Goal: Task Accomplishment & Management: Complete application form

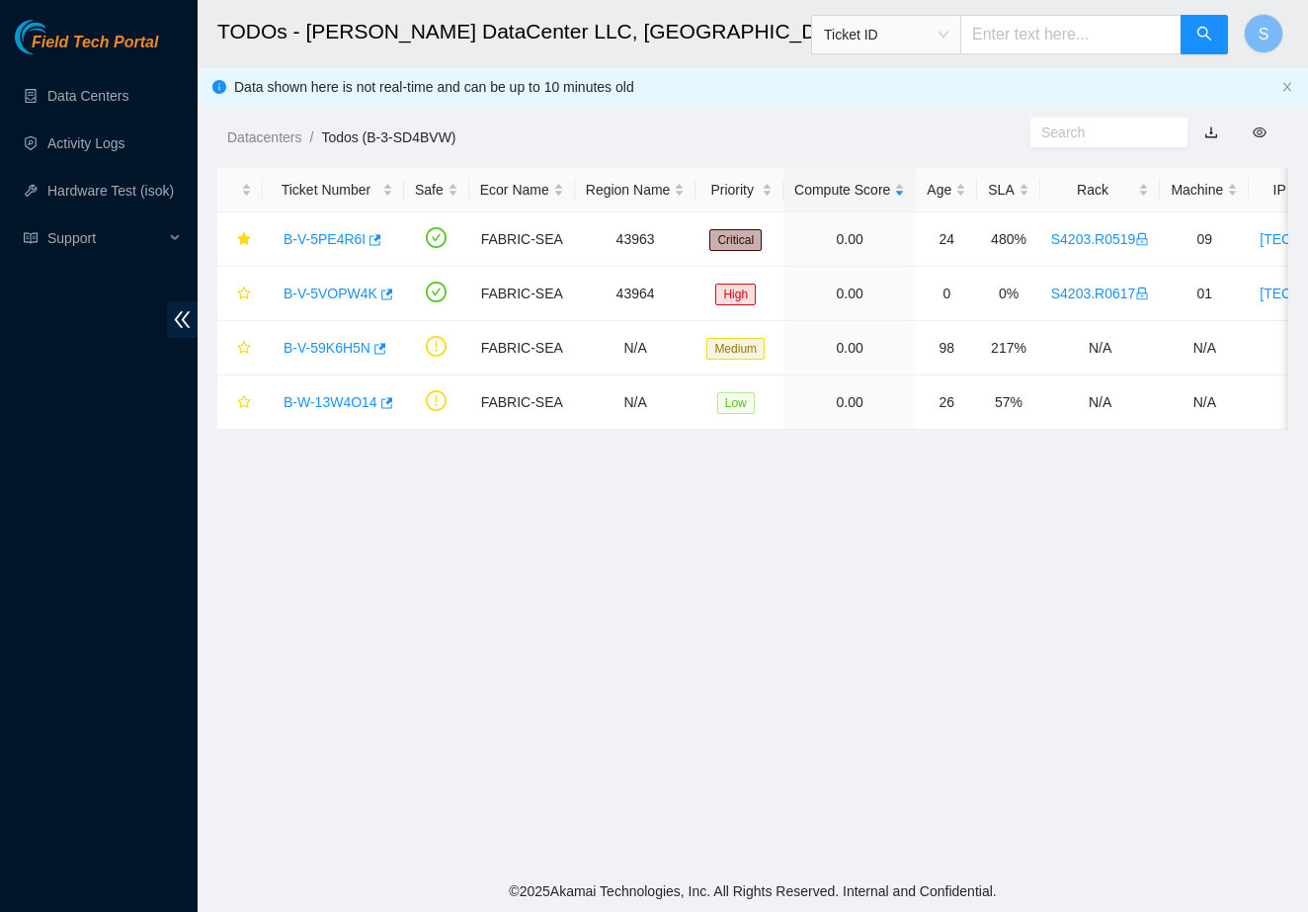
click at [886, 505] on main "TODOs - [PERSON_NAME] DataCenter LLC, [GEOGRAPHIC_DATA], [GEOGRAPHIC_DATA] Tick…" at bounding box center [753, 435] width 1110 height 870
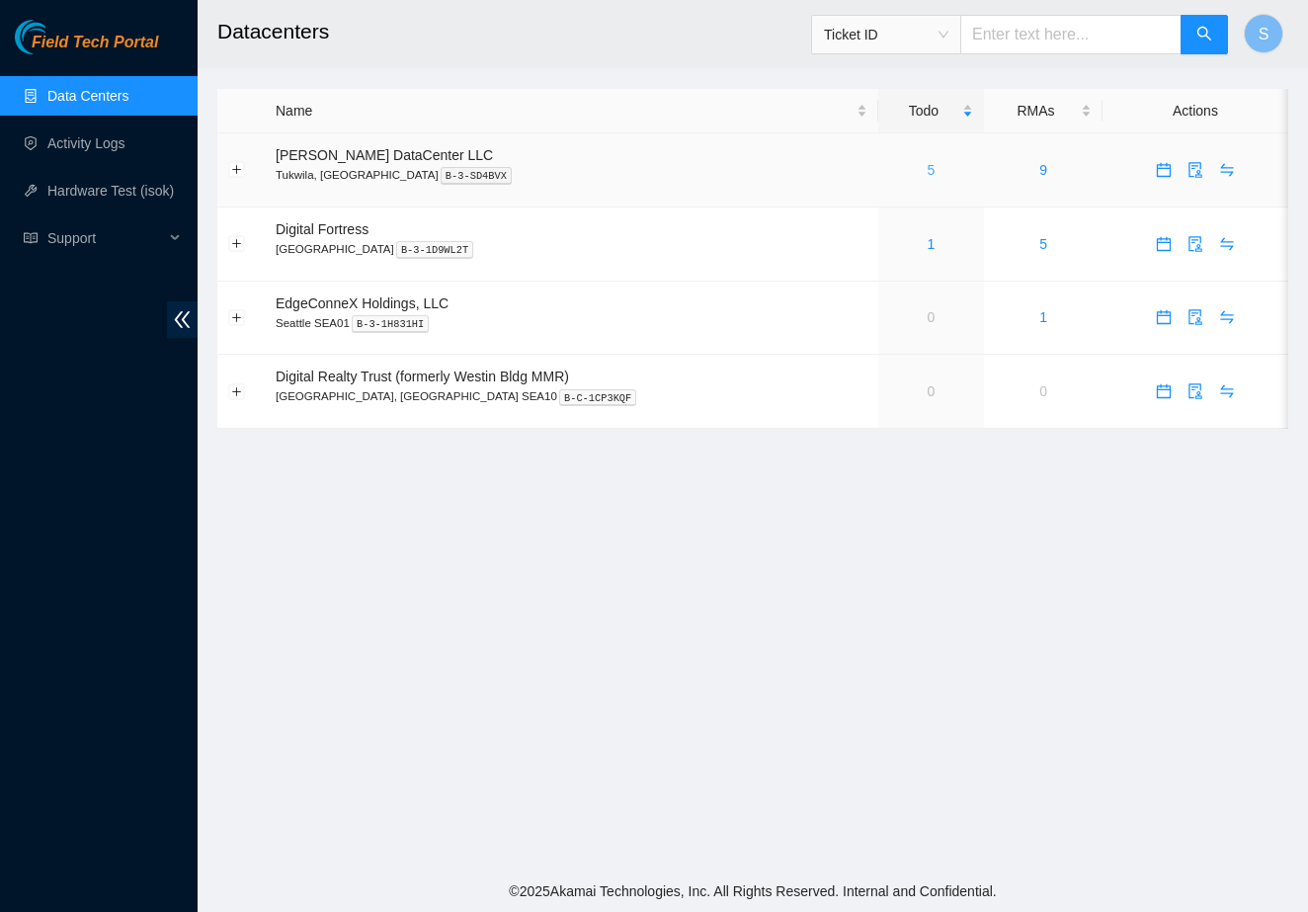
click at [928, 171] on link "5" at bounding box center [932, 170] width 8 height 16
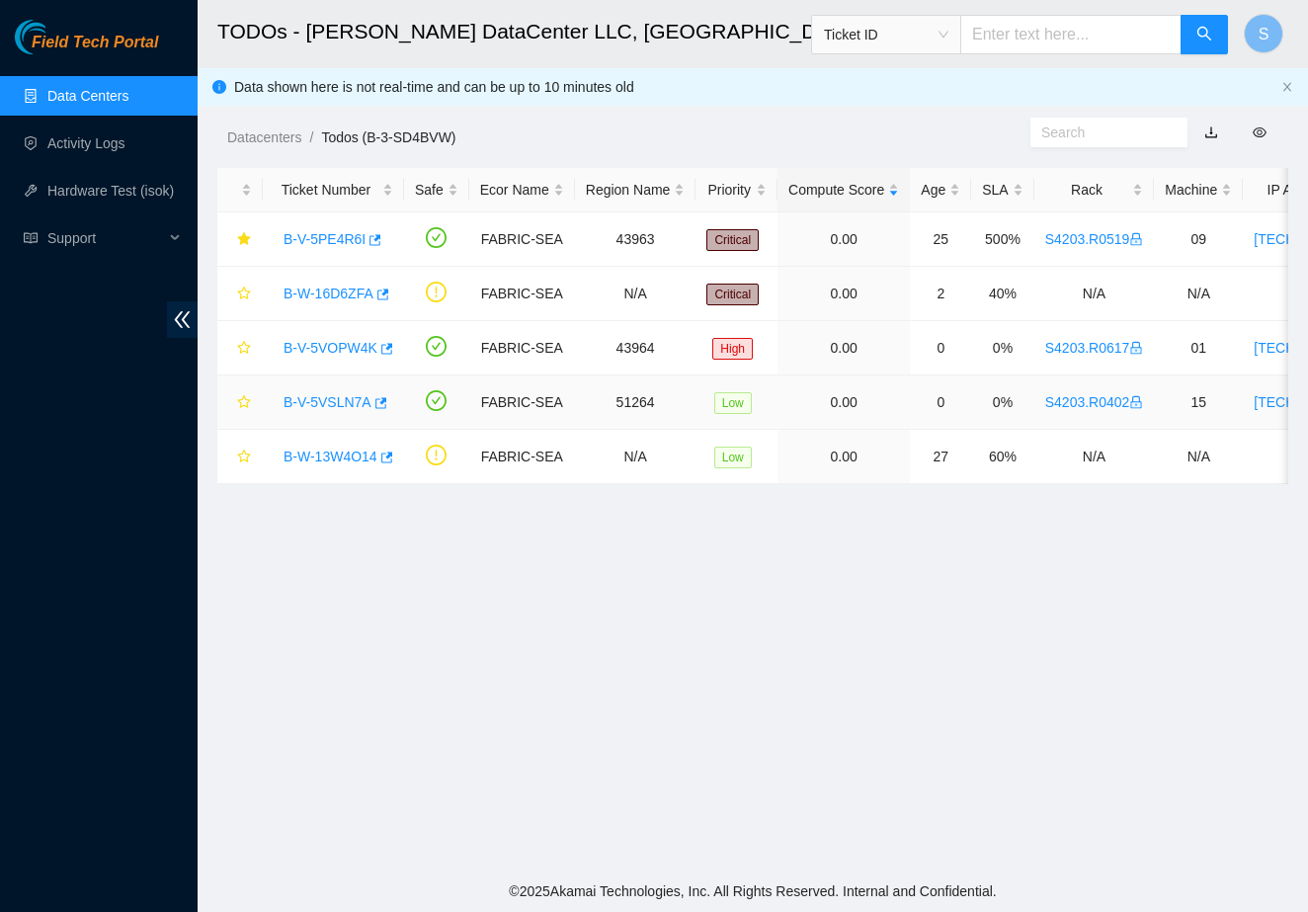
click at [319, 404] on link "B-V-5VSLN7A" at bounding box center [328, 402] width 88 height 16
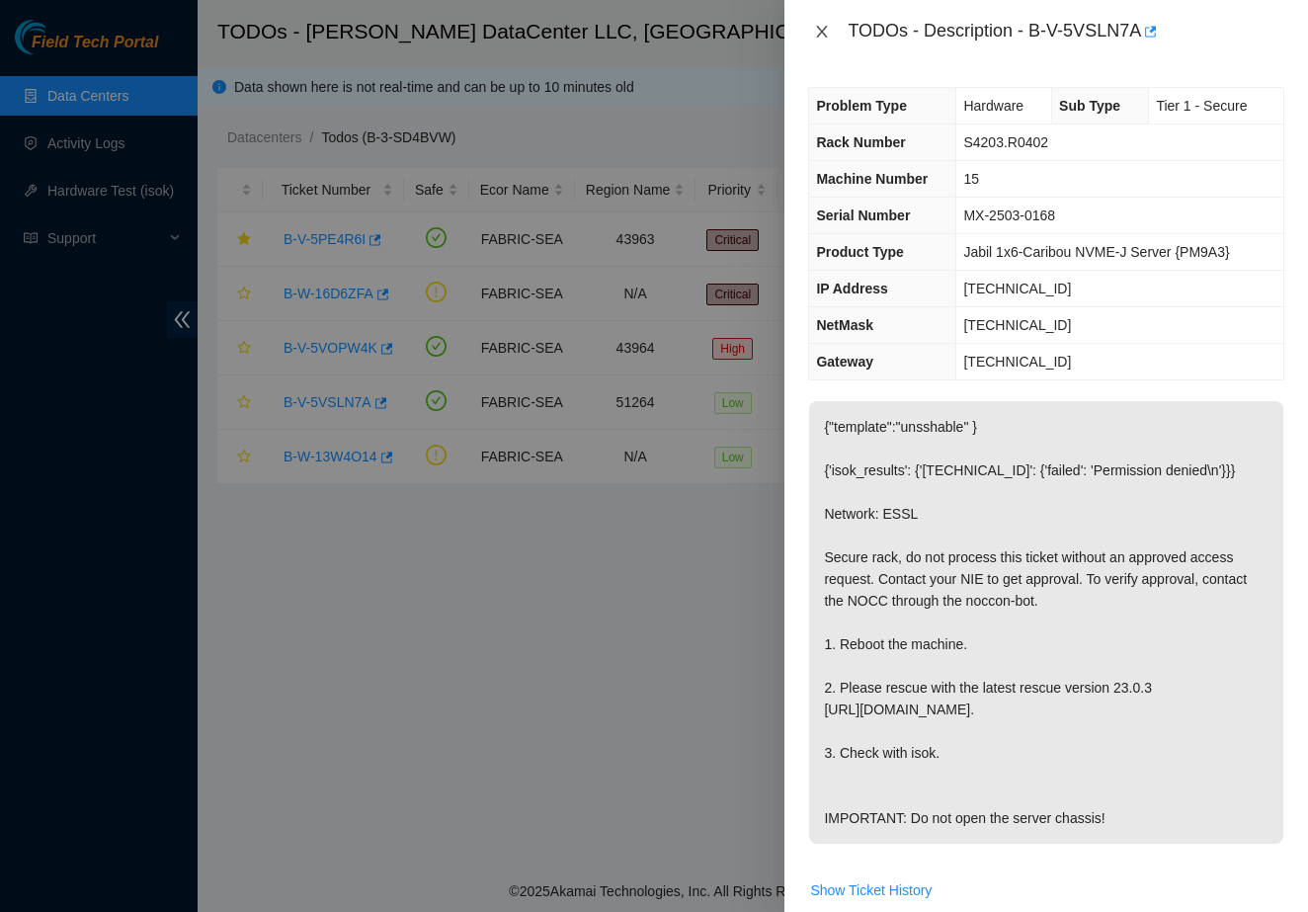
click at [816, 36] on icon "close" at bounding box center [822, 32] width 16 height 16
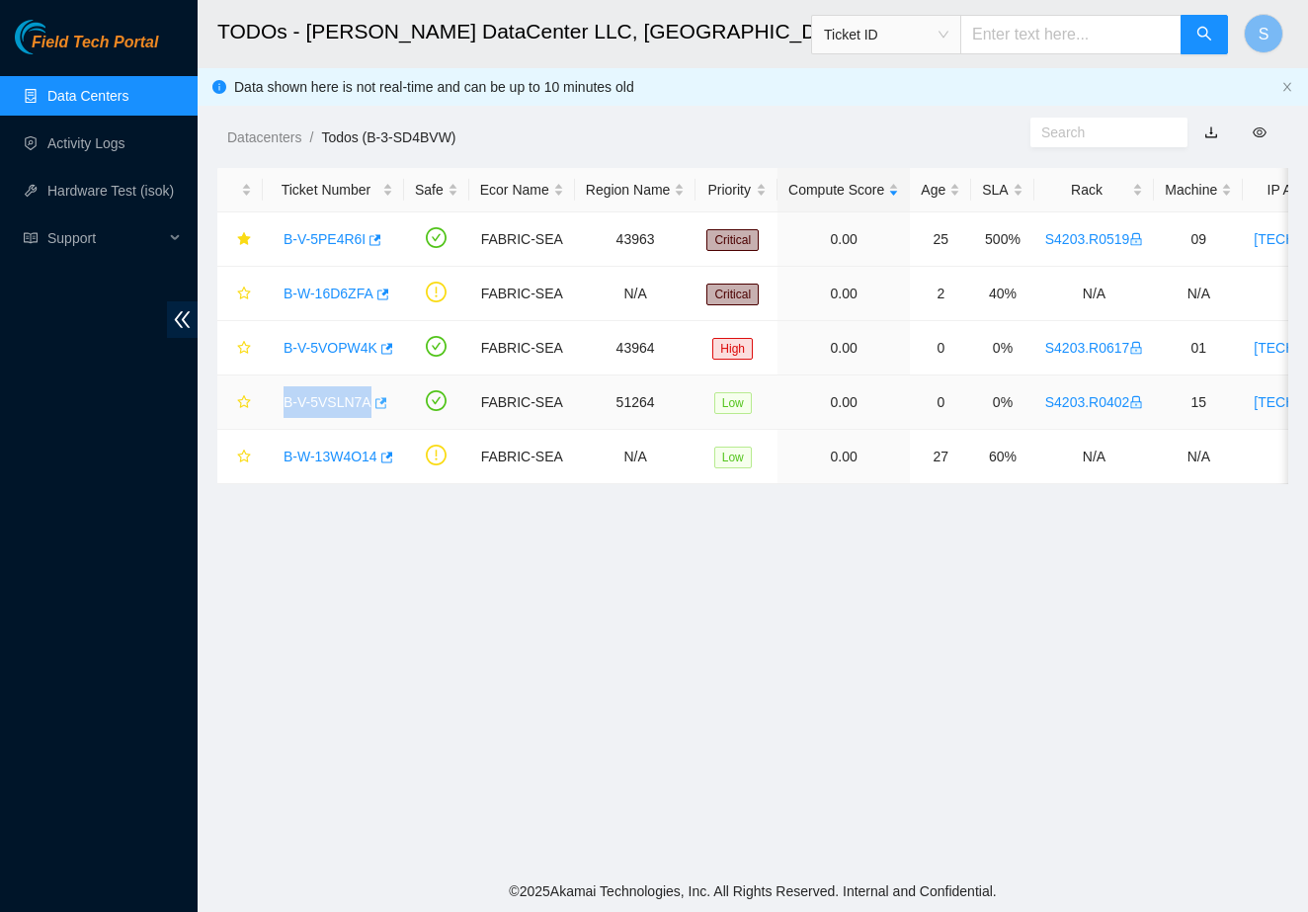
drag, startPoint x: 268, startPoint y: 403, endPoint x: 378, endPoint y: 398, distance: 110.8
click at [378, 398] on td "B-V-5VSLN7A" at bounding box center [333, 402] width 141 height 54
click at [273, 431] on td "B-W-13W4O14" at bounding box center [333, 457] width 141 height 54
drag, startPoint x: 276, startPoint y: 415, endPoint x: 375, endPoint y: 405, distance: 100.3
click at [375, 405] on div "B-V-5VSLN7A" at bounding box center [334, 402] width 120 height 32
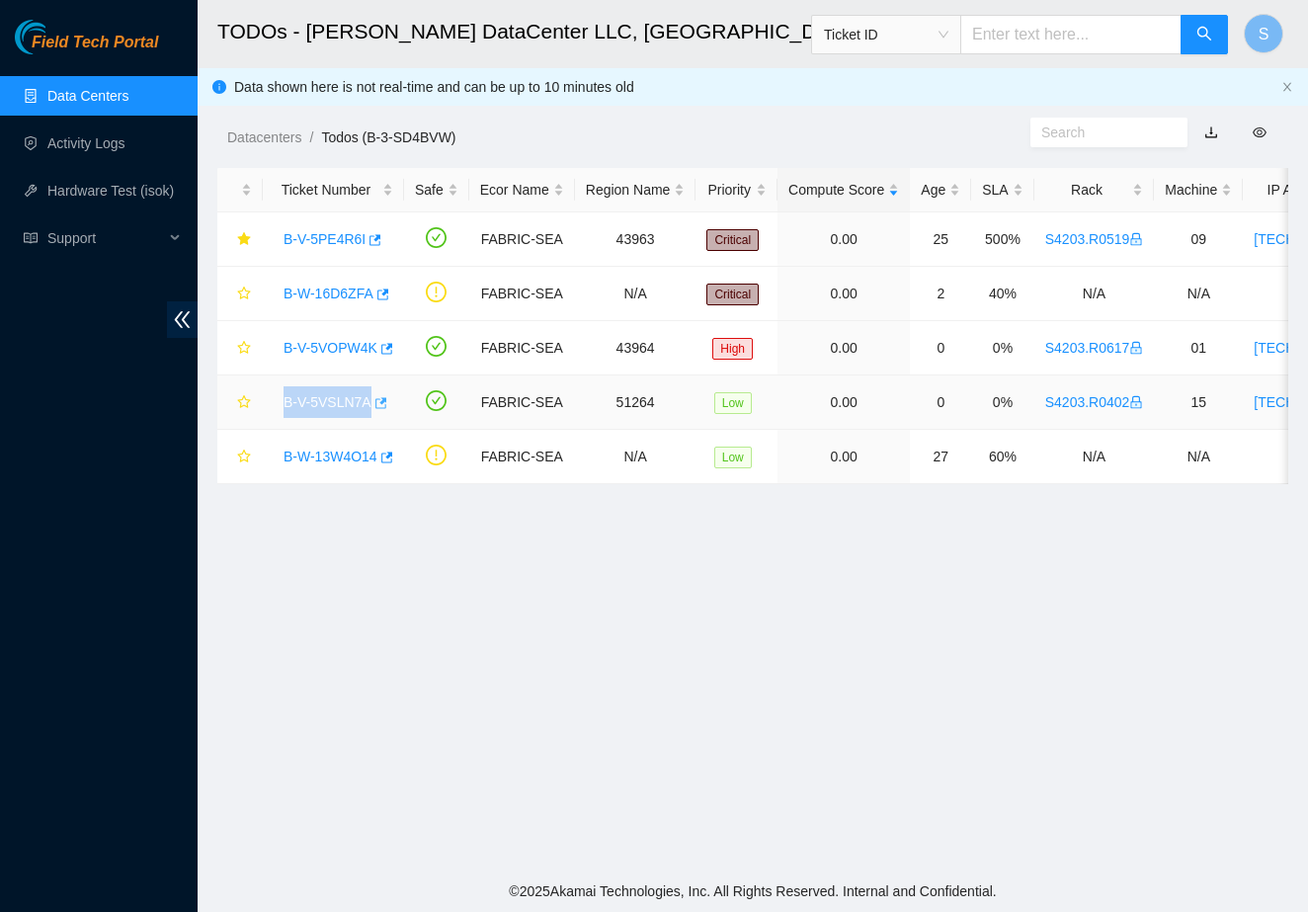
copy div "B-V-5VSLN7A"
click at [115, 145] on link "Activity Logs" at bounding box center [86, 143] width 78 height 16
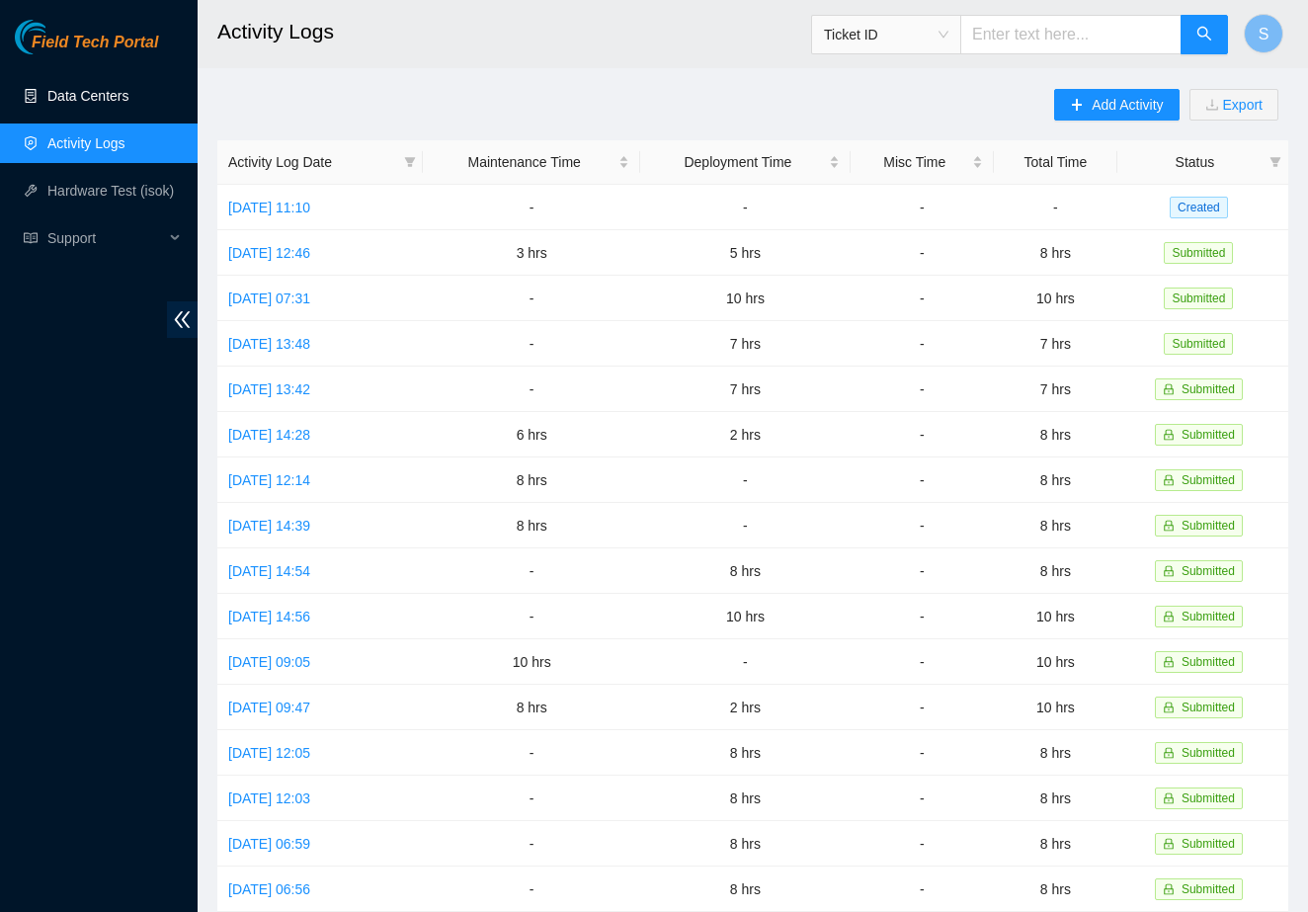
click at [103, 100] on link "Data Centers" at bounding box center [87, 96] width 81 height 16
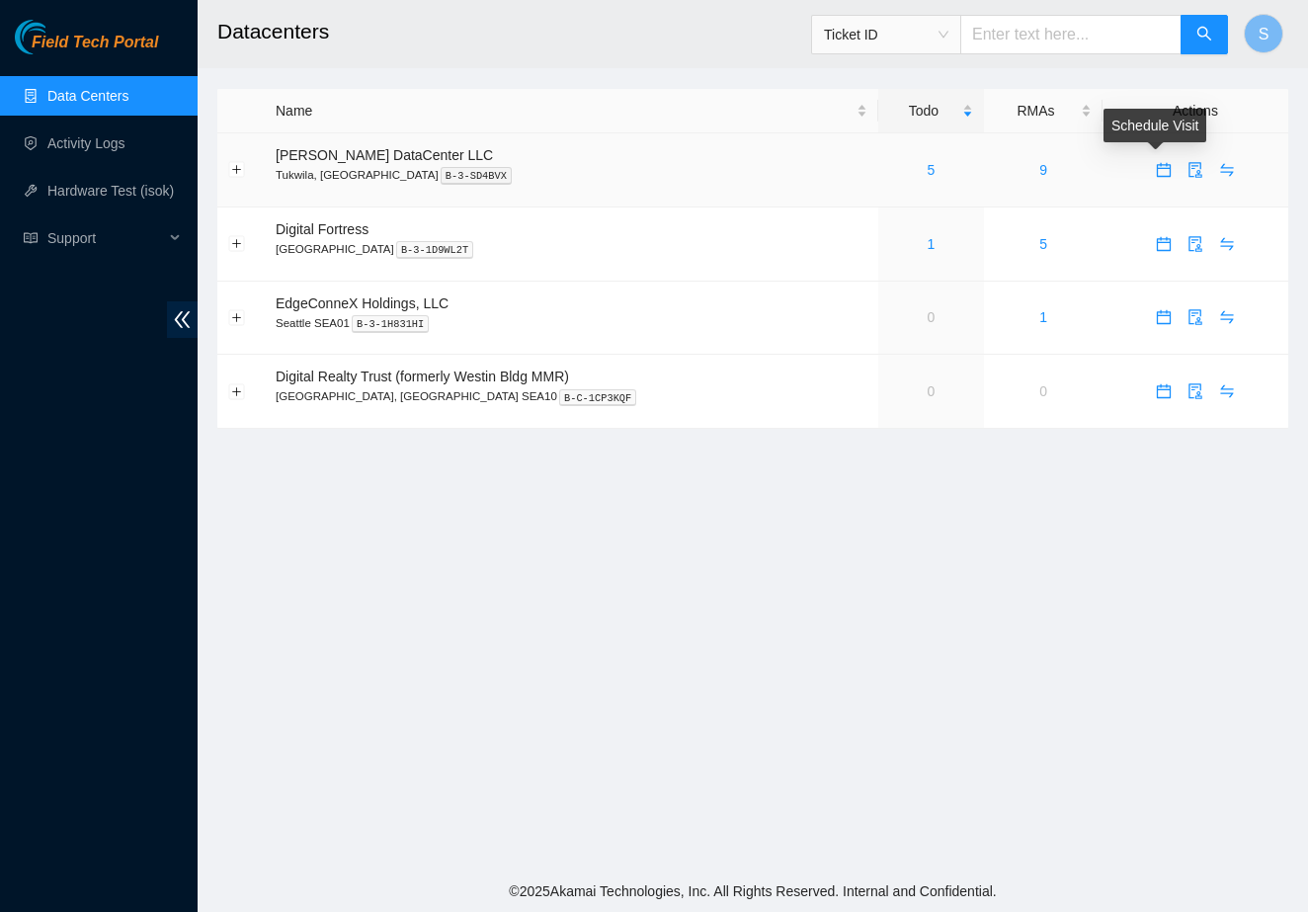
click at [1167, 166] on span "calendar" at bounding box center [1164, 170] width 30 height 16
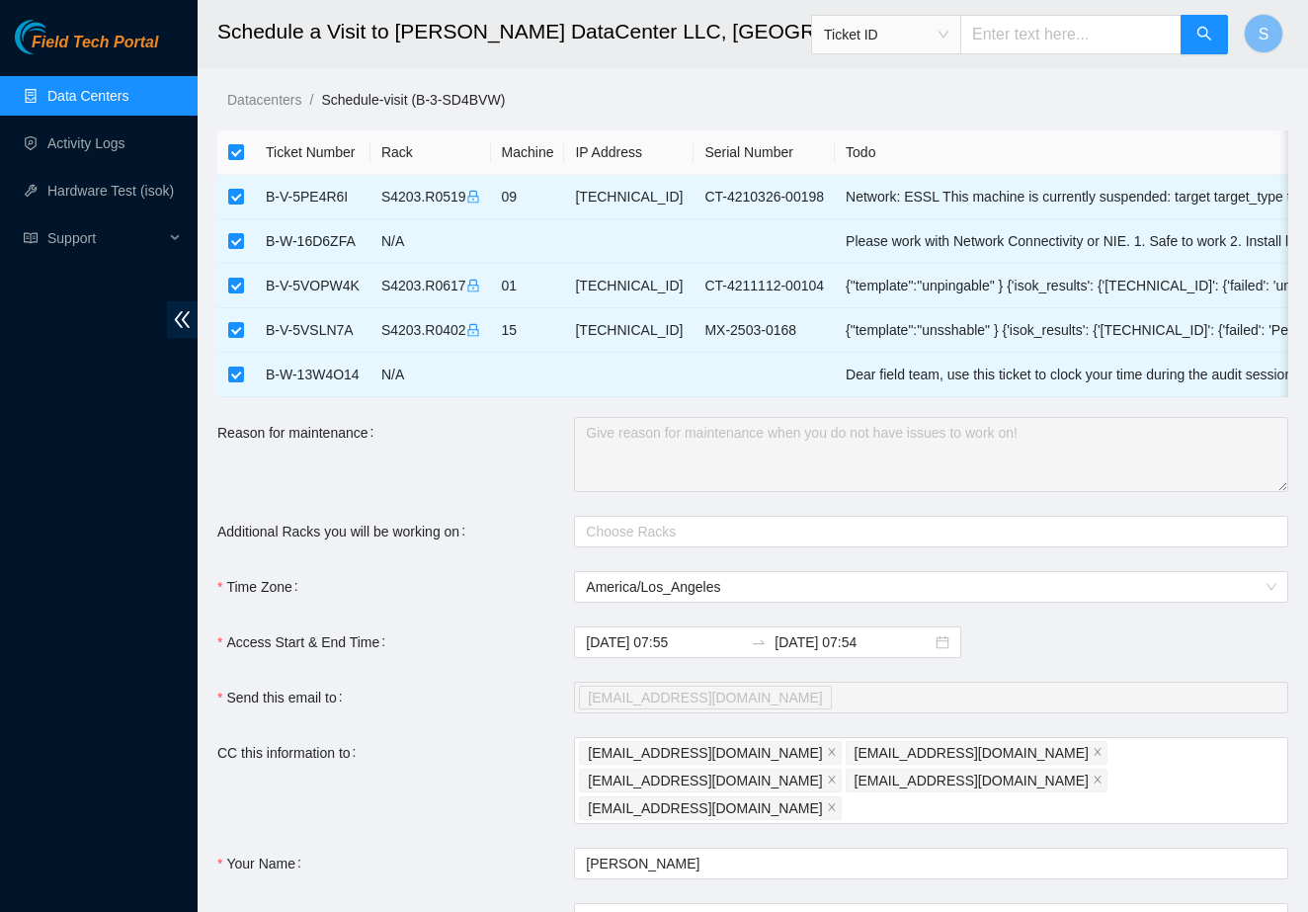
click at [236, 153] on input "checkbox" at bounding box center [236, 152] width 16 height 16
checkbox input "false"
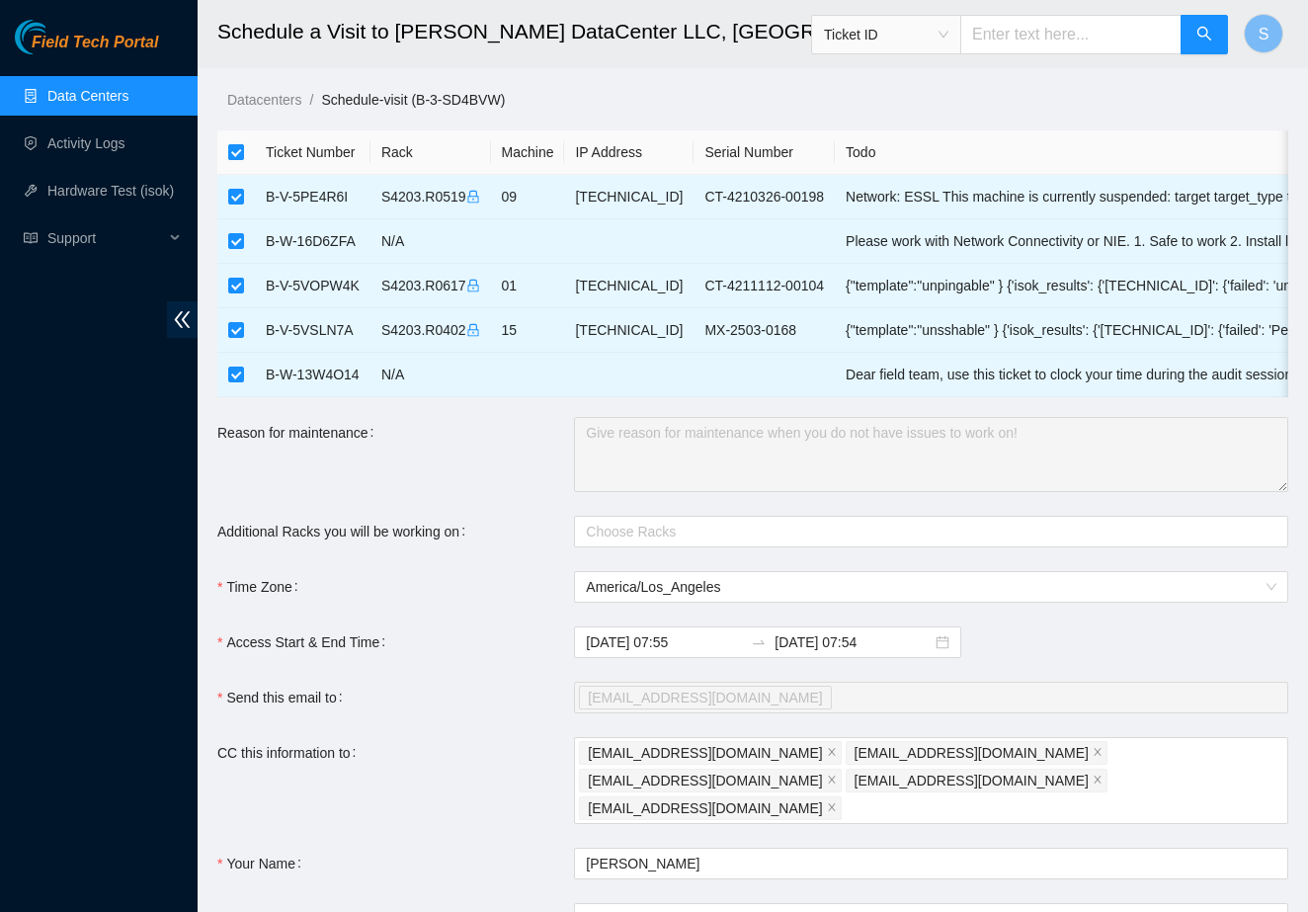
checkbox input "false"
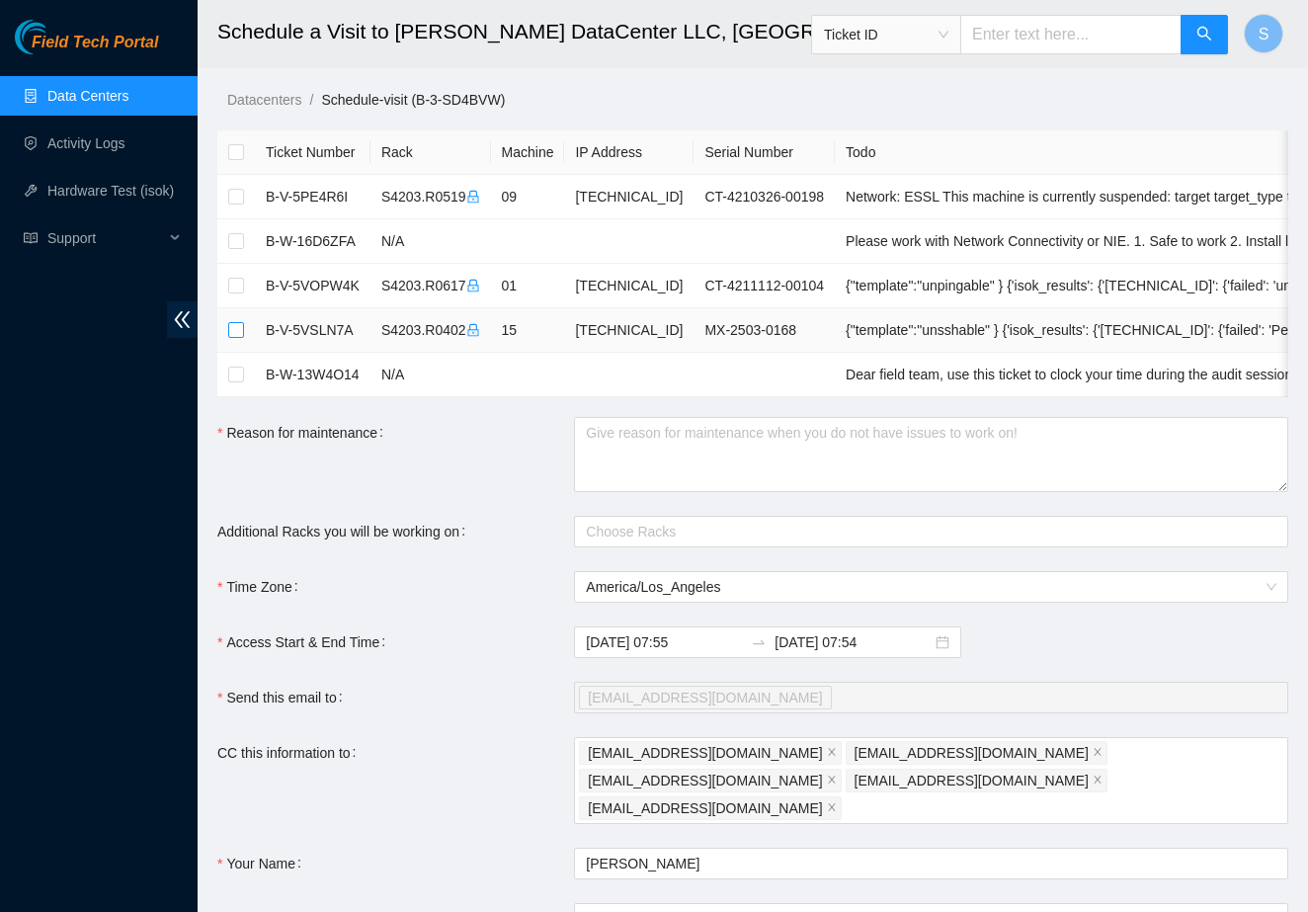
click at [232, 336] on input "checkbox" at bounding box center [236, 330] width 16 height 16
checkbox input "true"
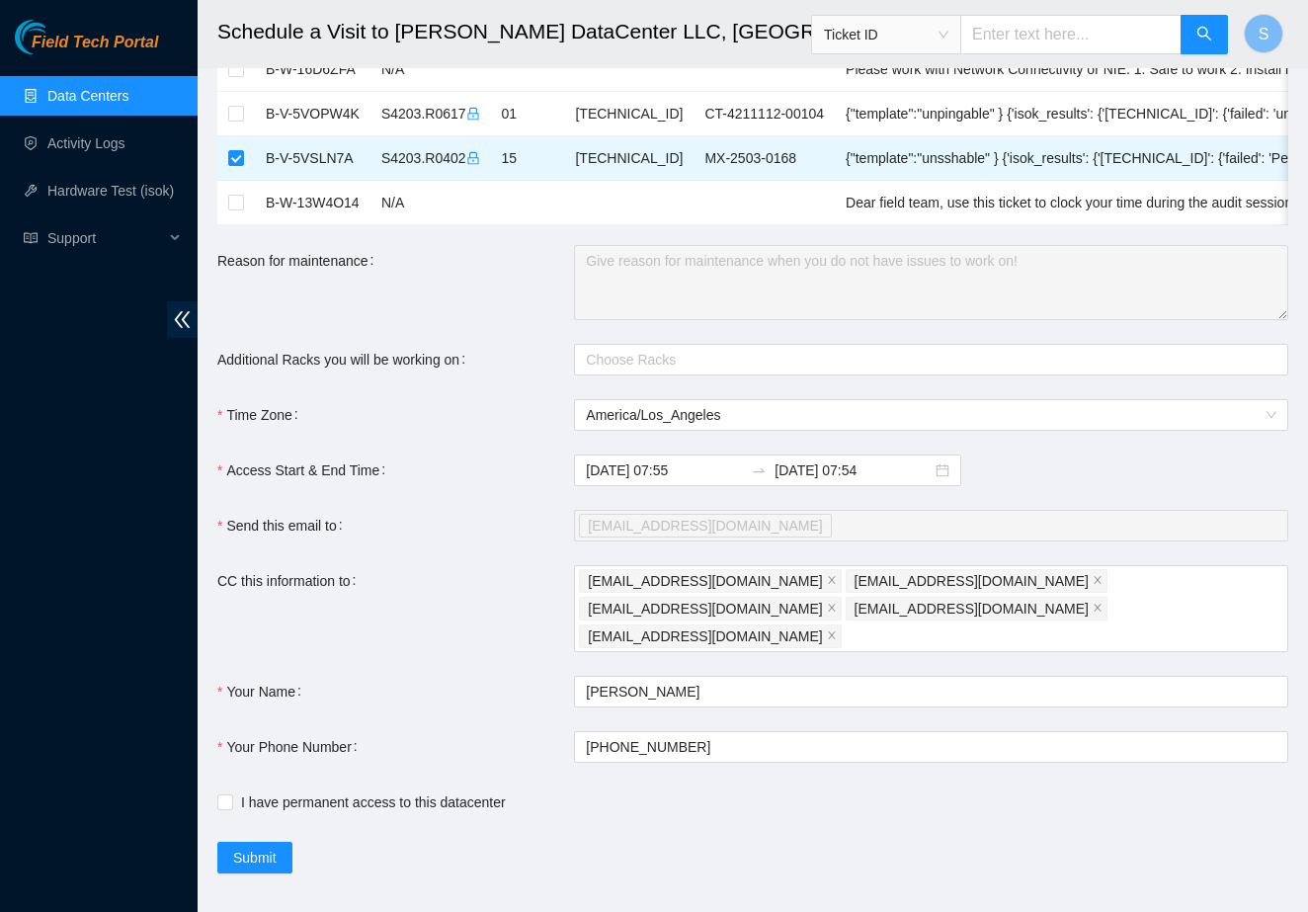
scroll to position [171, 0]
click at [245, 848] on span "Submit" at bounding box center [254, 859] width 43 height 22
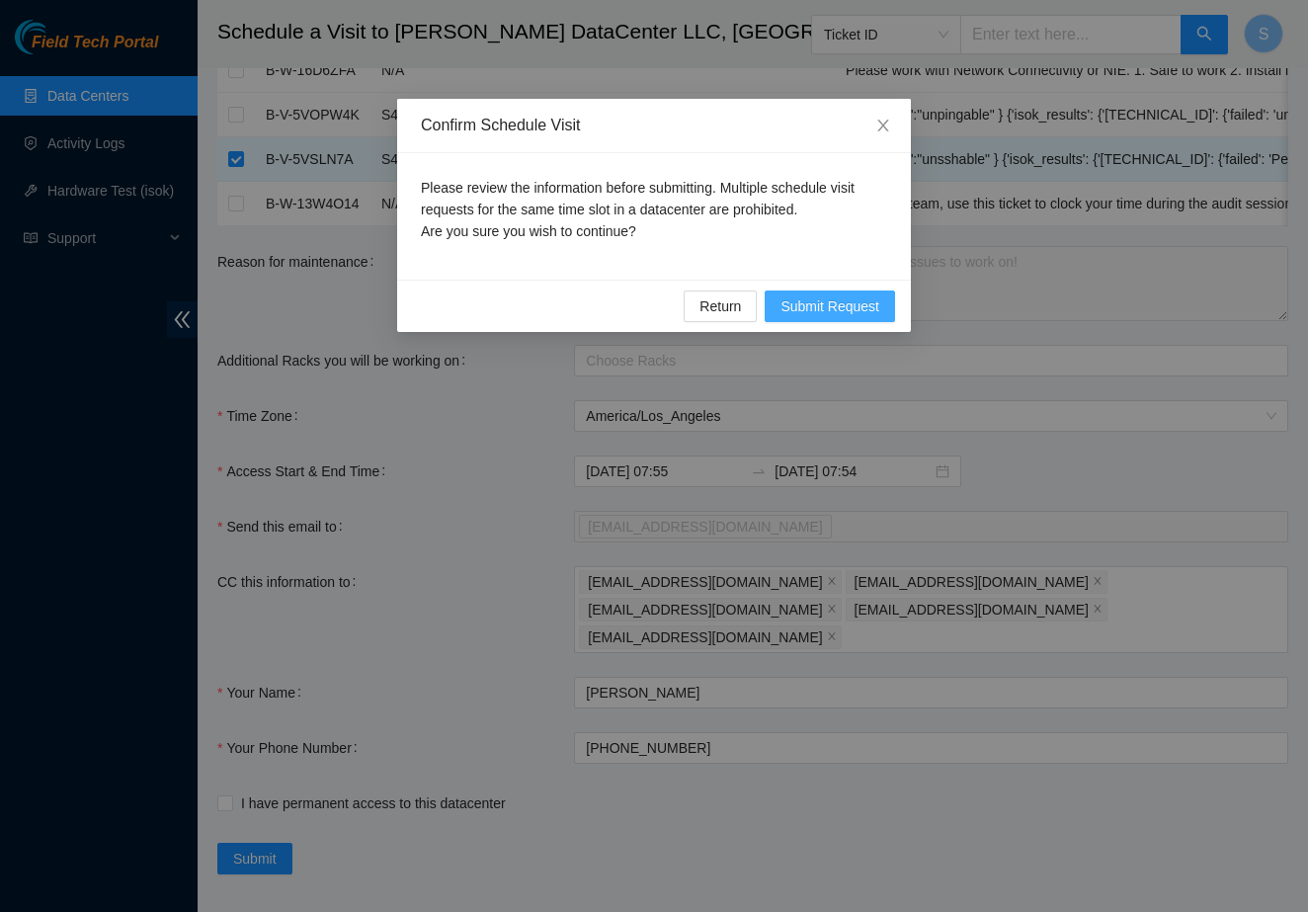
click at [825, 301] on span "Submit Request" at bounding box center [829, 306] width 99 height 22
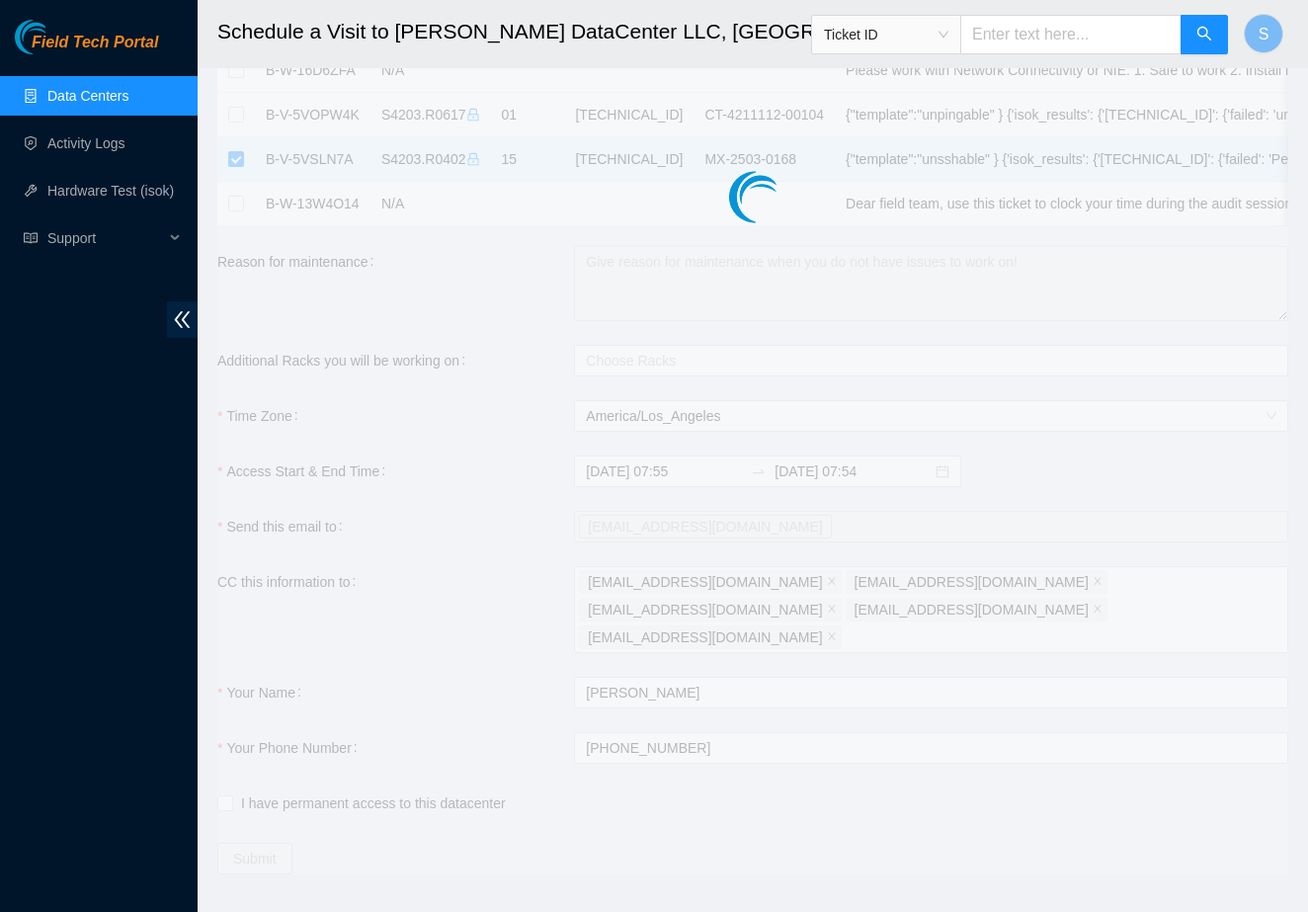
type input "2025-09-19 07:56"
